Goal: Communication & Community: Answer question/provide support

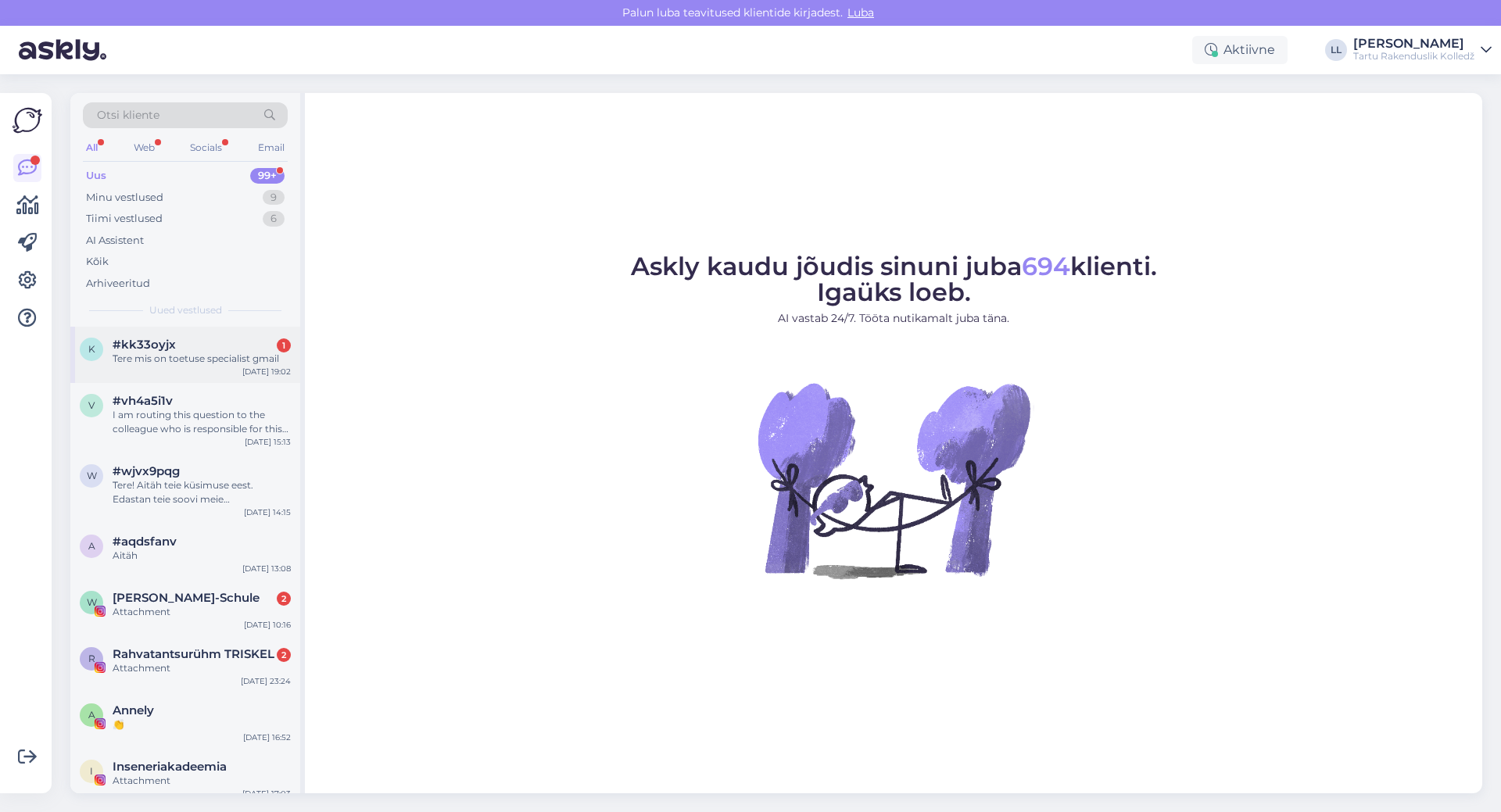
click at [175, 354] on div "Tere mis on toetuse specialist gmail" at bounding box center [201, 359] width 178 height 14
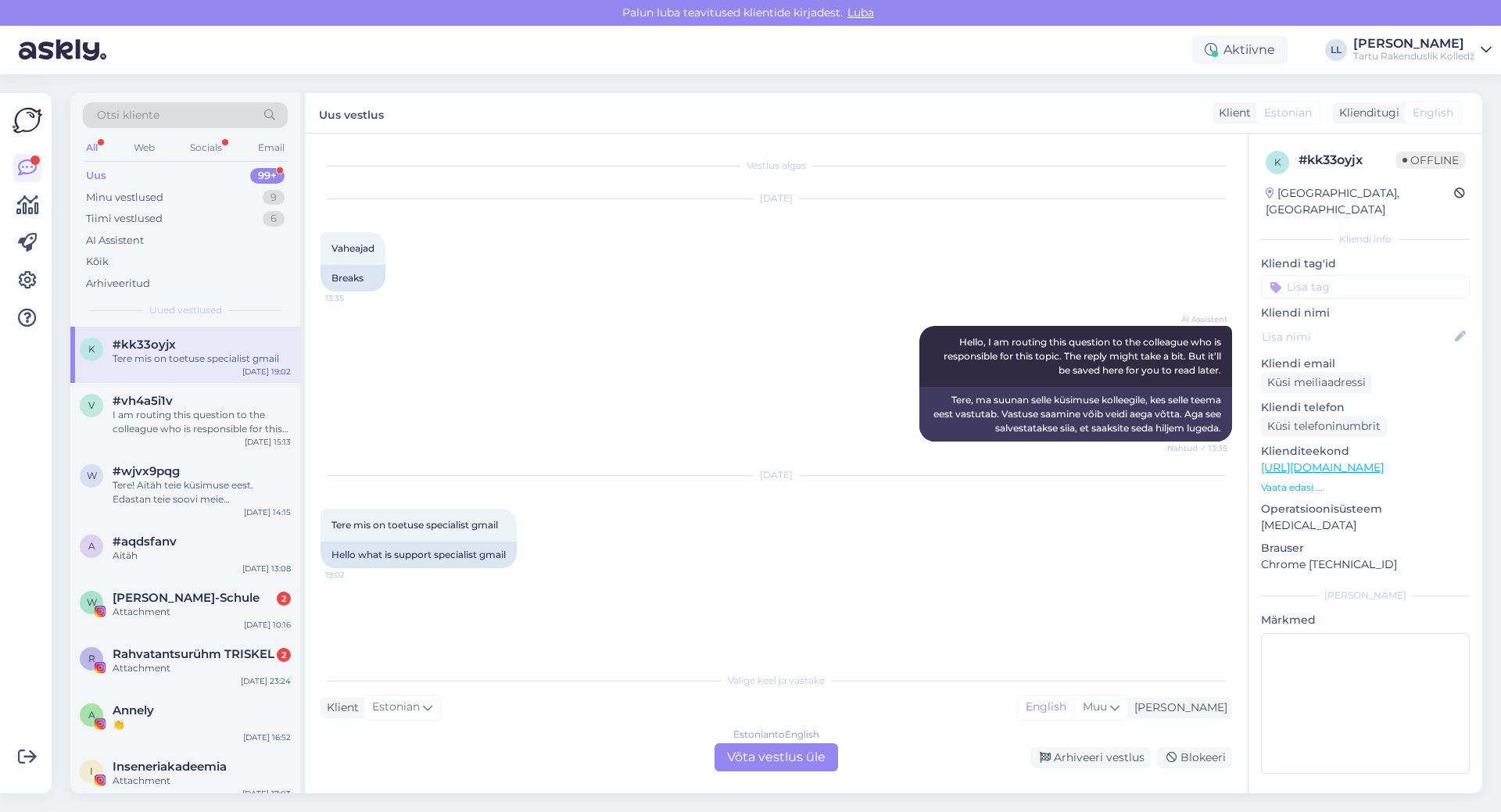
click at [812, 757] on div "Estonian to English Võta vestlus üle" at bounding box center [776, 757] width 123 height 28
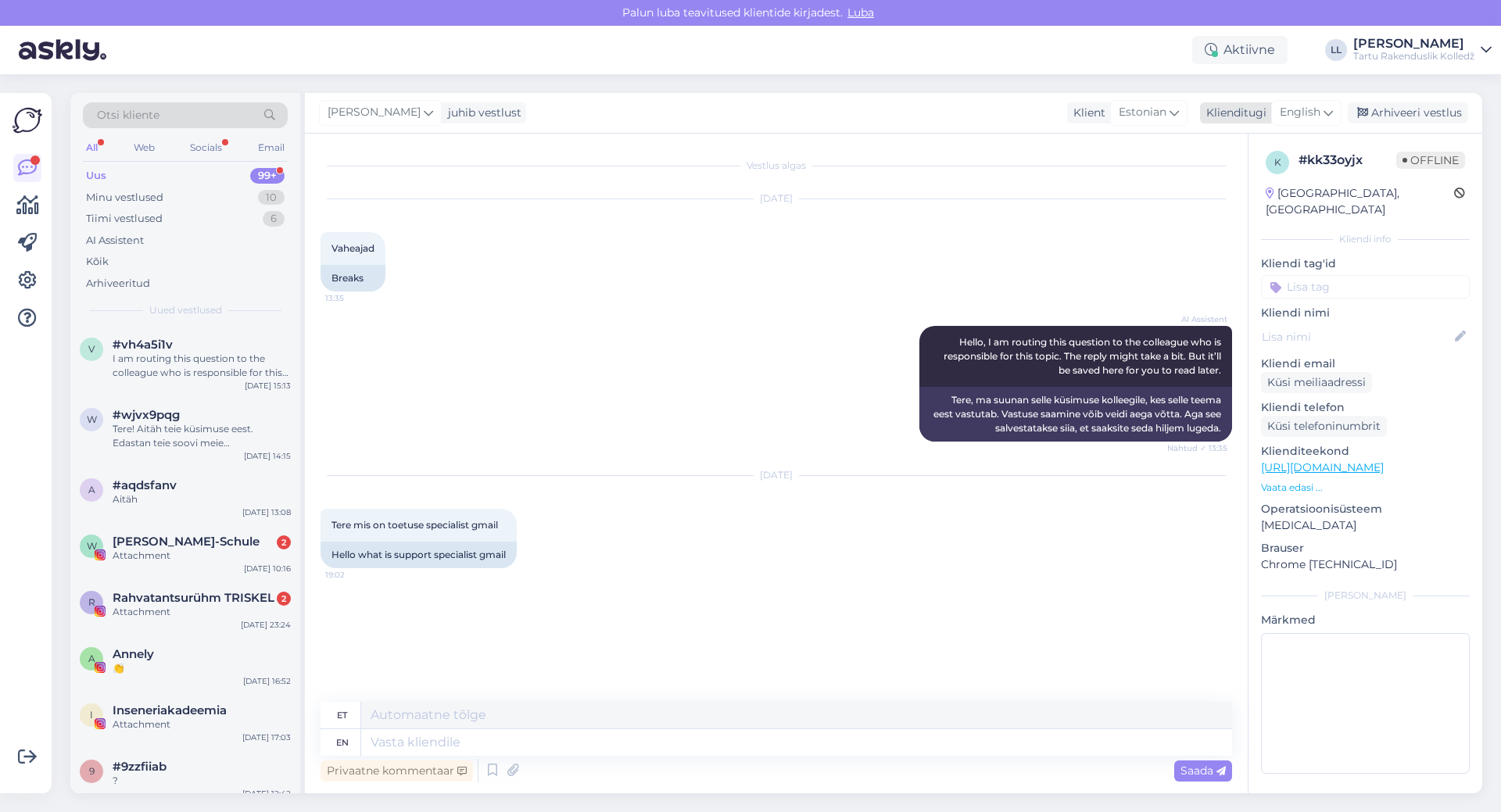
click at [1314, 108] on span "English" at bounding box center [1300, 112] width 41 height 17
type input "es"
click at [1245, 202] on link "Estonian" at bounding box center [1271, 207] width 172 height 25
click at [376, 740] on textarea at bounding box center [776, 739] width 912 height 33
paste textarea "Aire [PERSON_NAME] Toetuste spetsialist Aadress: Kopli 1B, [GEOGRAPHIC_DATA] li…"
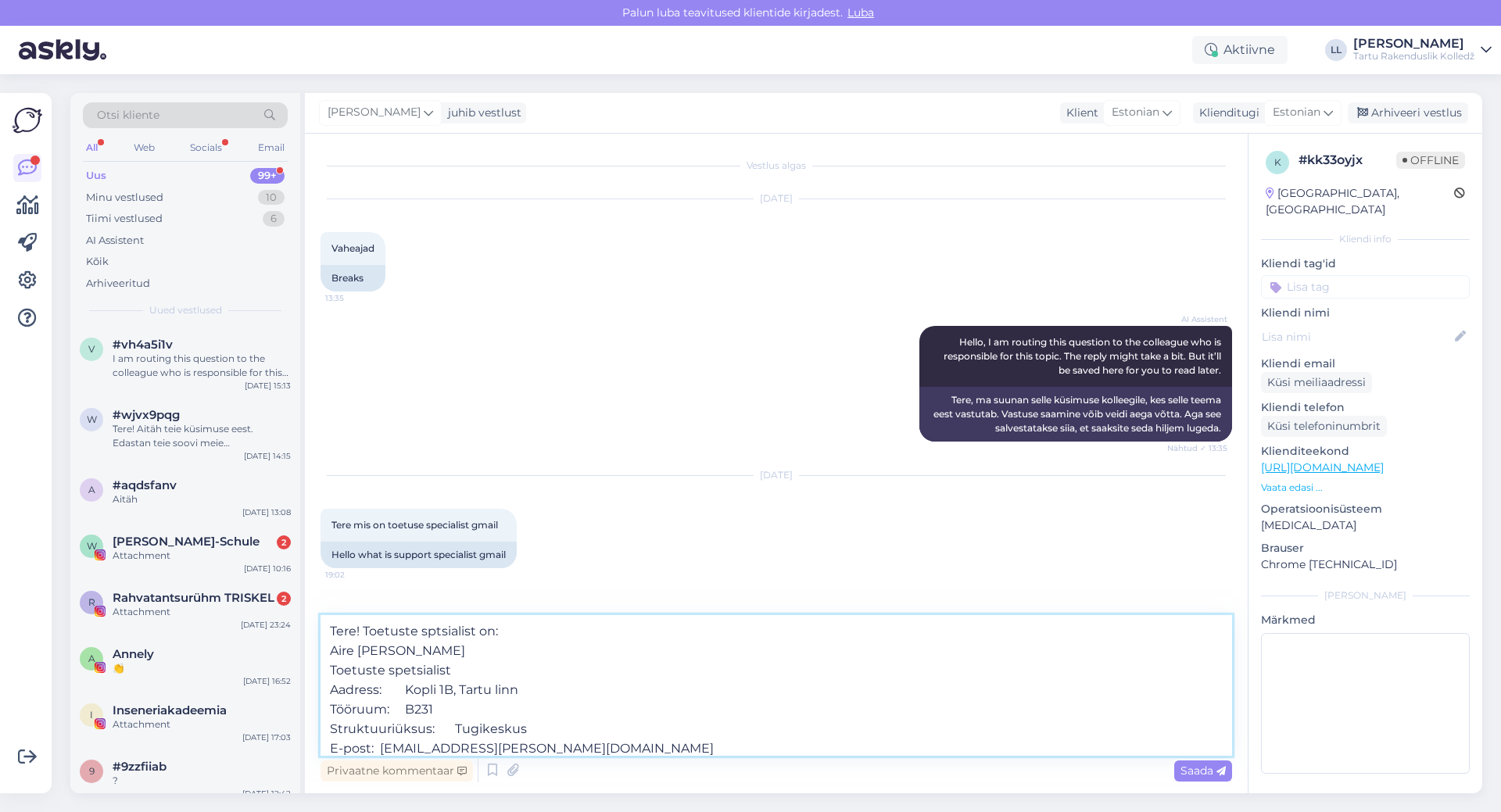
click at [433, 636] on textarea "Tere! Toetuste sptsialist on: Aire [PERSON_NAME] Toetuste spetsialist Aadress: …" at bounding box center [776, 686] width 912 height 141
type textarea "Tere! Toetuste spetsialist on: Aire [PERSON_NAME] Toetuste spetsialist Aadress:…"
drag, startPoint x: 1204, startPoint y: 772, endPoint x: 1174, endPoint y: 775, distance: 30.1
click at [1204, 772] on span "Saada" at bounding box center [1204, 771] width 46 height 14
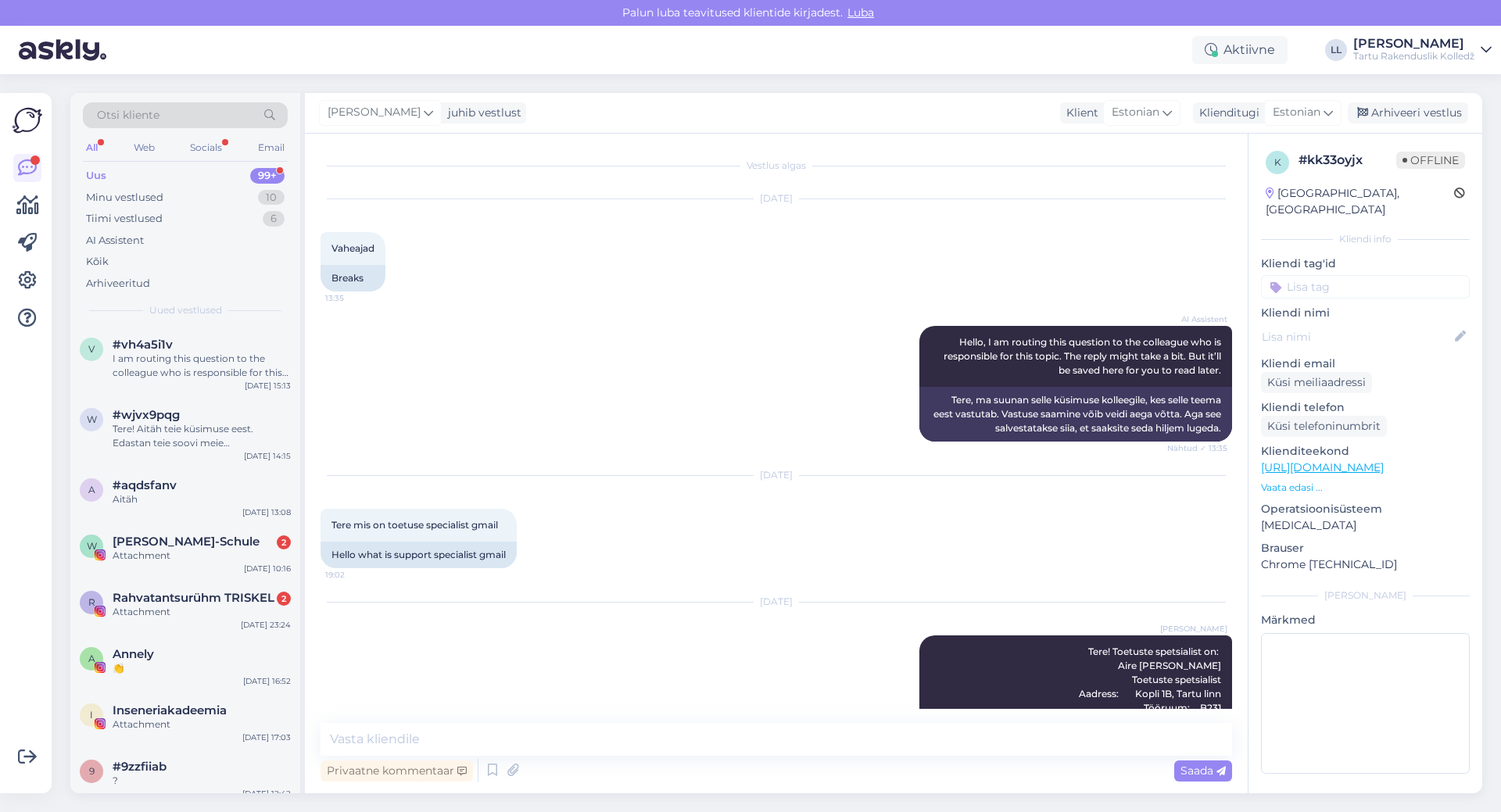
scroll to position [76, 0]
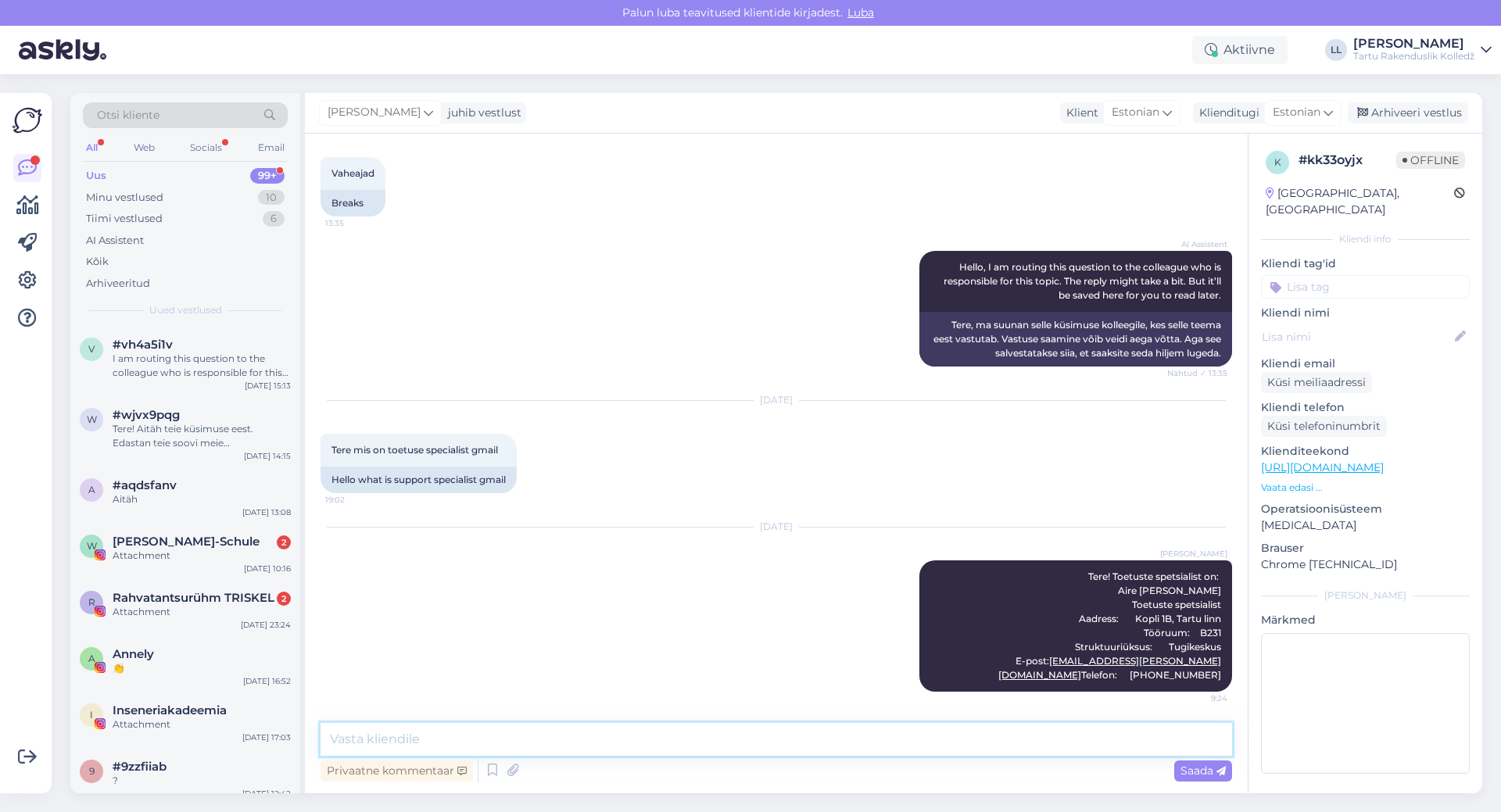
click at [665, 739] on textarea at bounding box center [776, 739] width 912 height 33
paste textarea "[URL][DOMAIN_NAME]"
type textarea "Teised Tugikeskuse kontaktid on leitavad siin: [URL][DOMAIN_NAME]"
click at [1204, 771] on span "Saada" at bounding box center [1204, 771] width 46 height 14
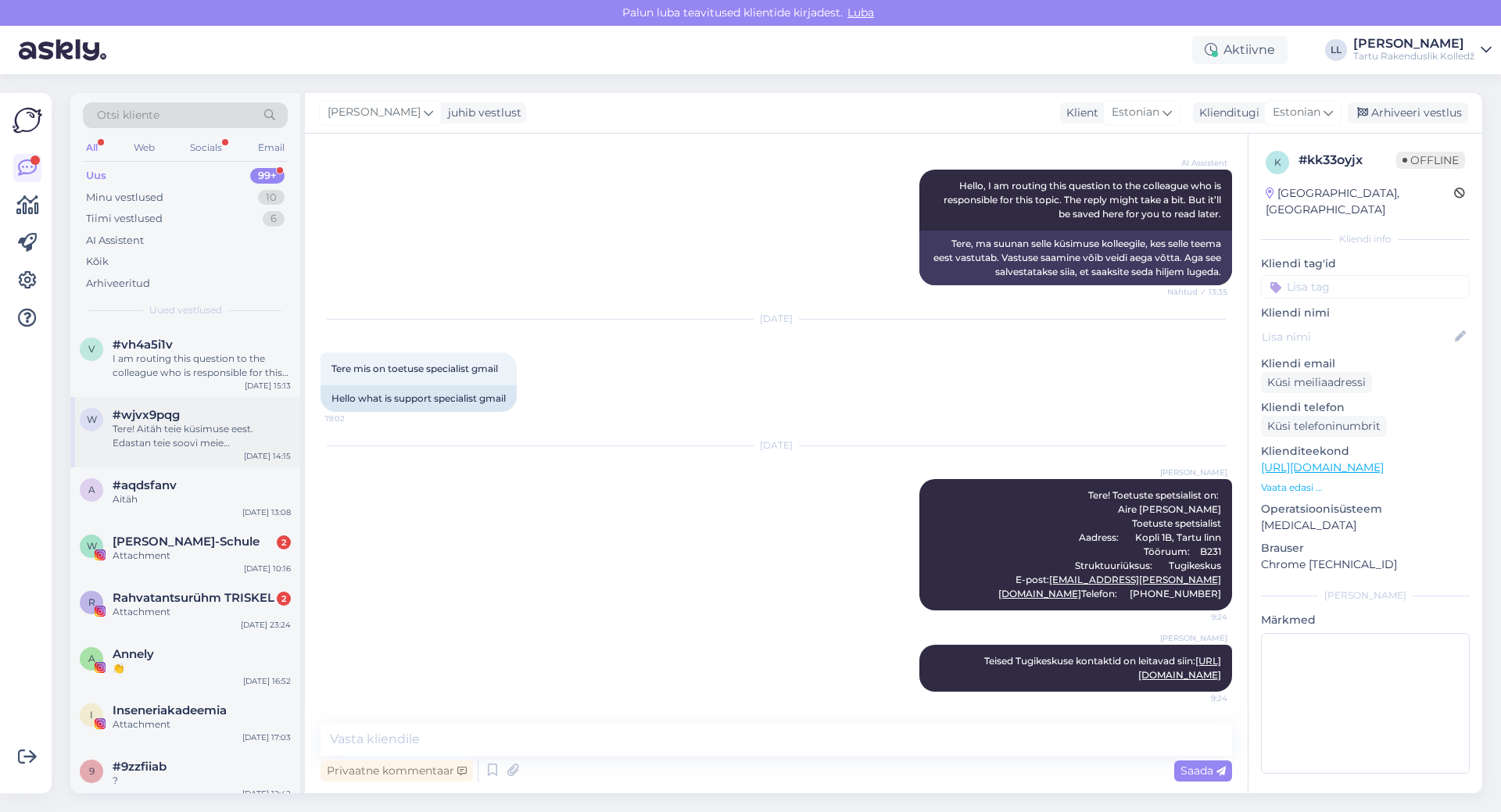
click at [195, 434] on div "Tere! Aitäh teie küsimuse eest. Edastan teie soovi meie klienditeenindajale, ke…" at bounding box center [201, 436] width 178 height 28
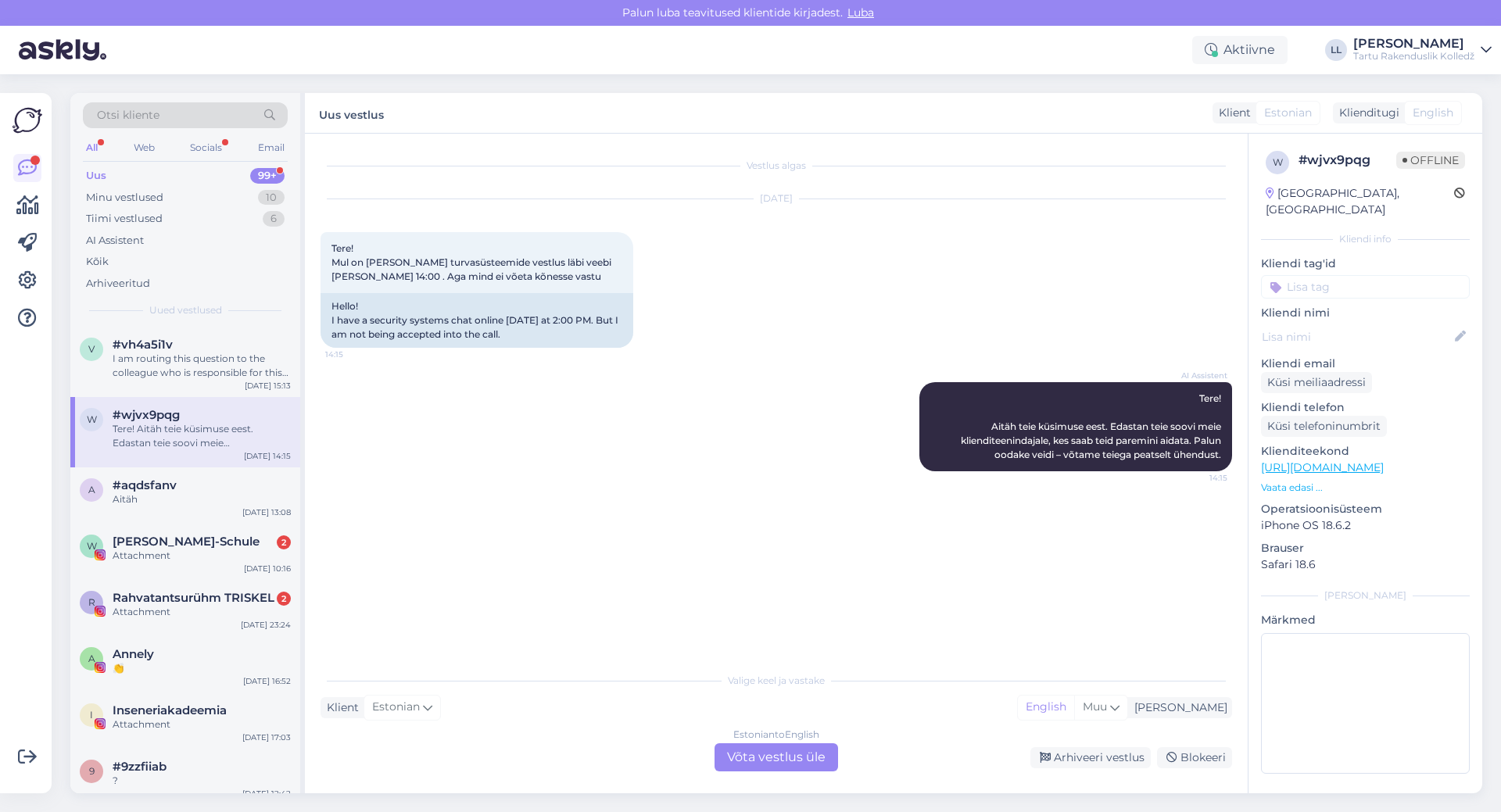
click at [753, 760] on div "Estonian to English Võta vestlus üle" at bounding box center [776, 757] width 123 height 28
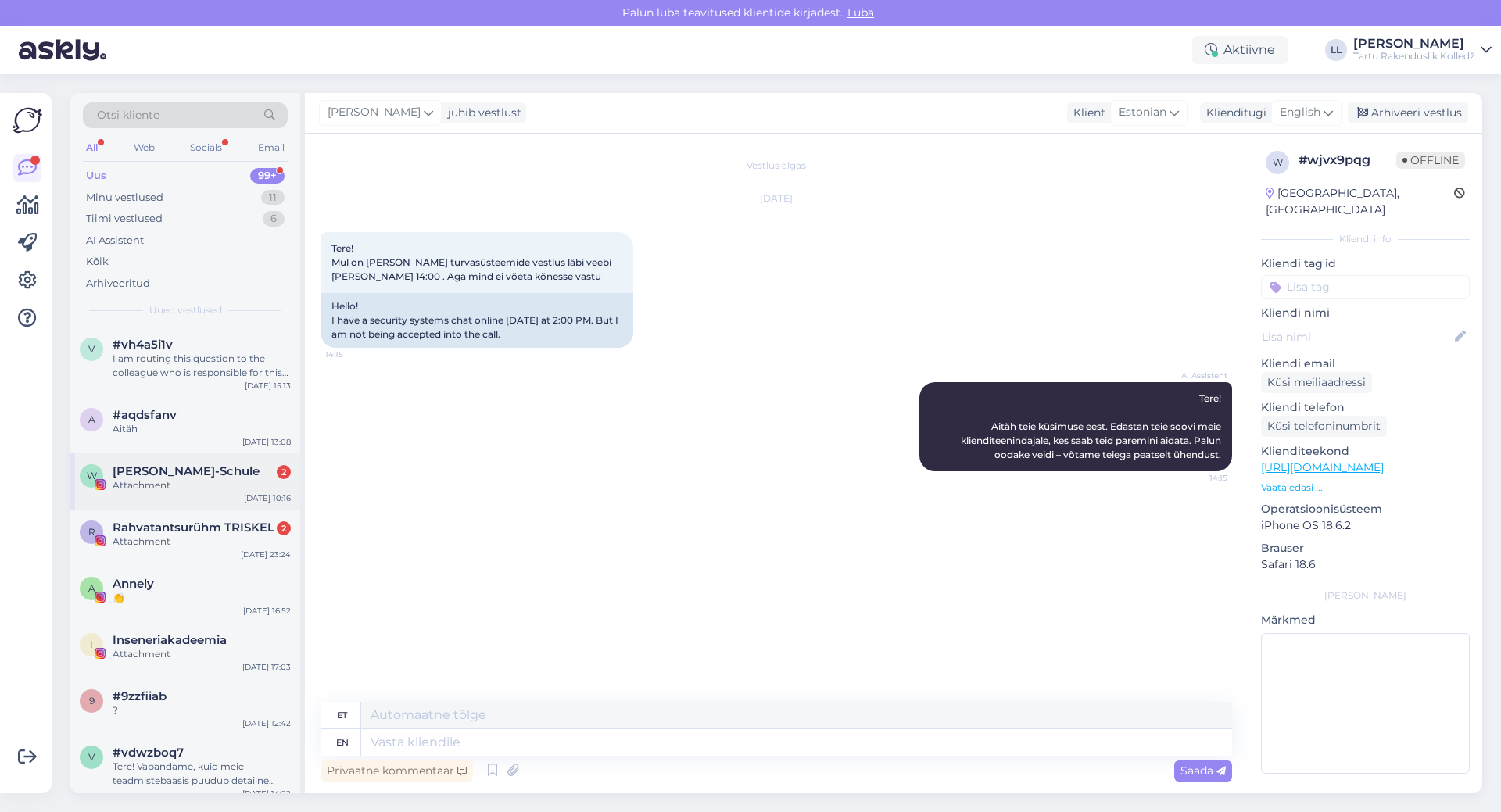
click at [206, 480] on div "Attachment" at bounding box center [201, 485] width 178 height 14
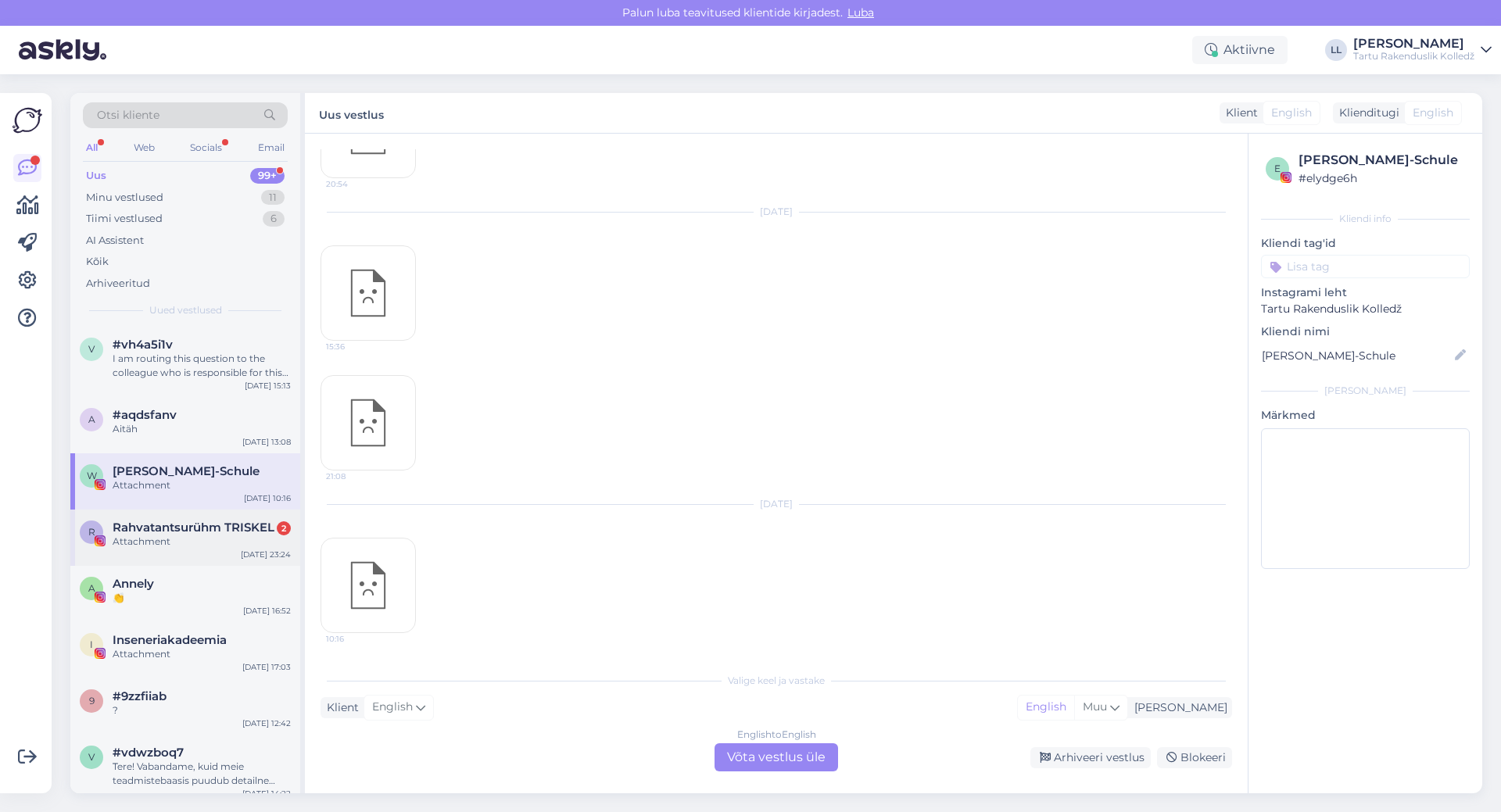
scroll to position [312, 0]
click at [212, 531] on span "Rahvatantsurühm TRISKEL" at bounding box center [193, 528] width 162 height 14
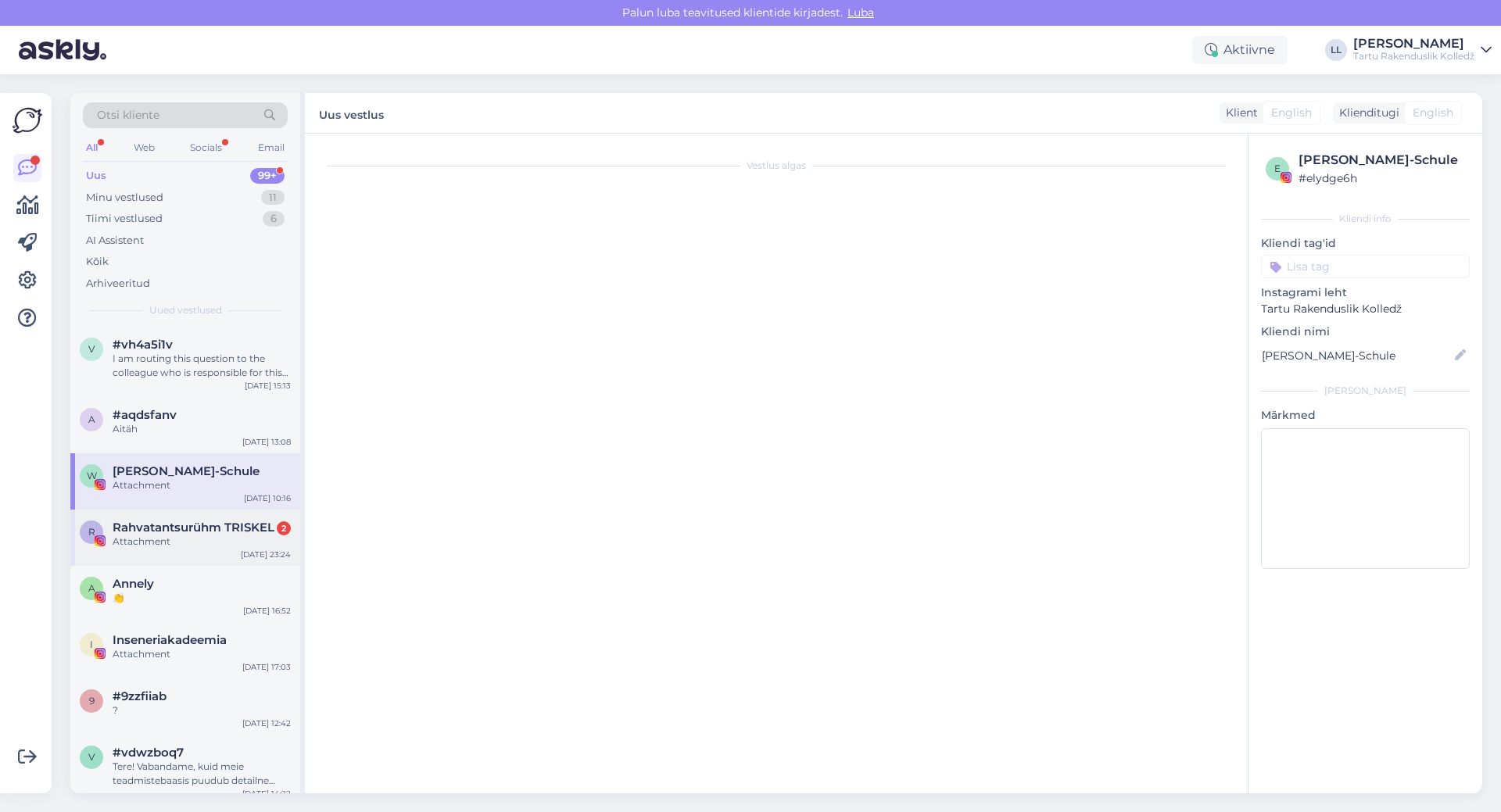
scroll to position [0, 0]
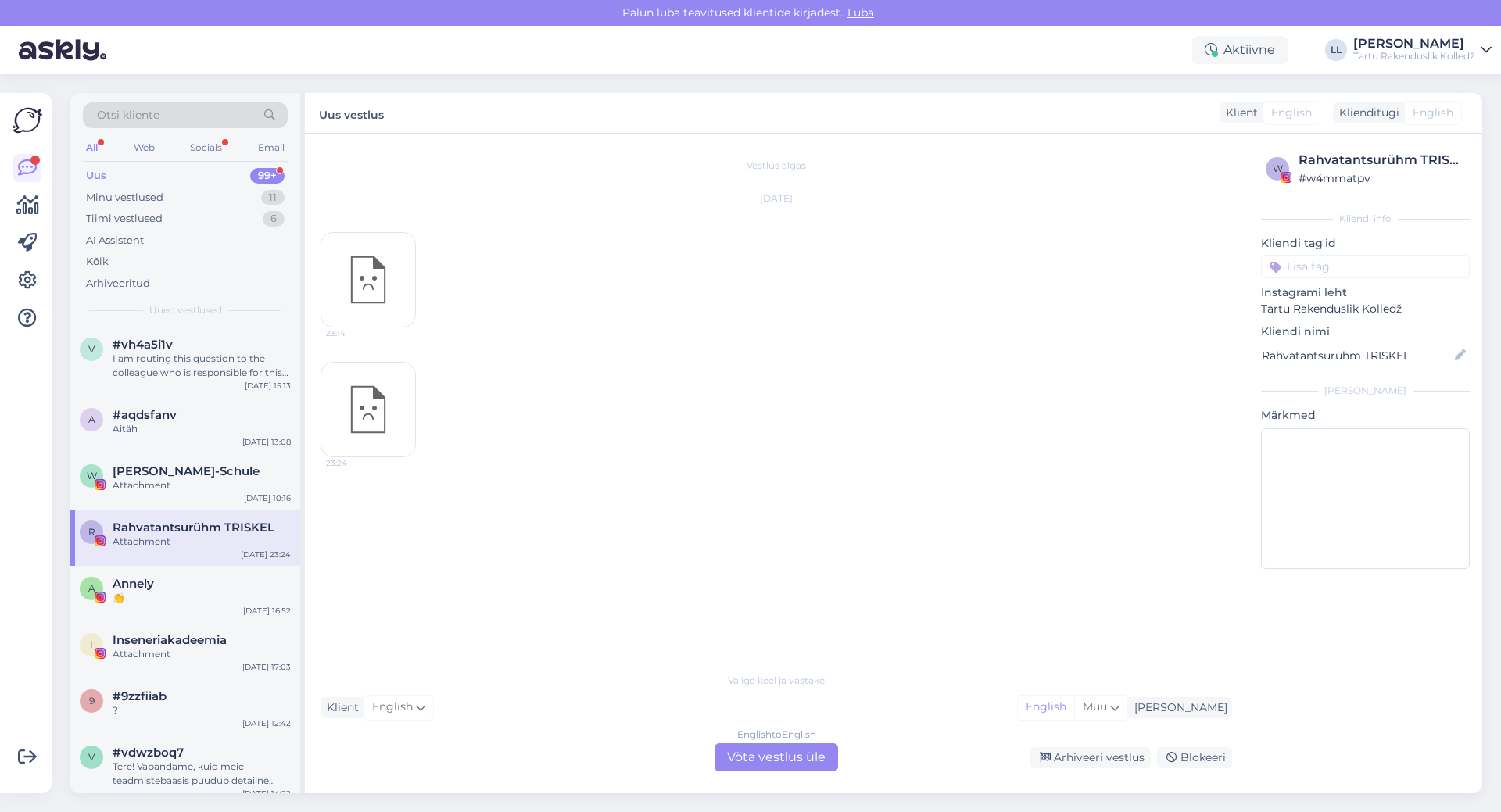
click at [228, 152] on div "All Web Socials Email" at bounding box center [185, 149] width 205 height 24
click at [218, 148] on div "Socials" at bounding box center [206, 147] width 39 height 20
